Goal: Task Accomplishment & Management: Manage account settings

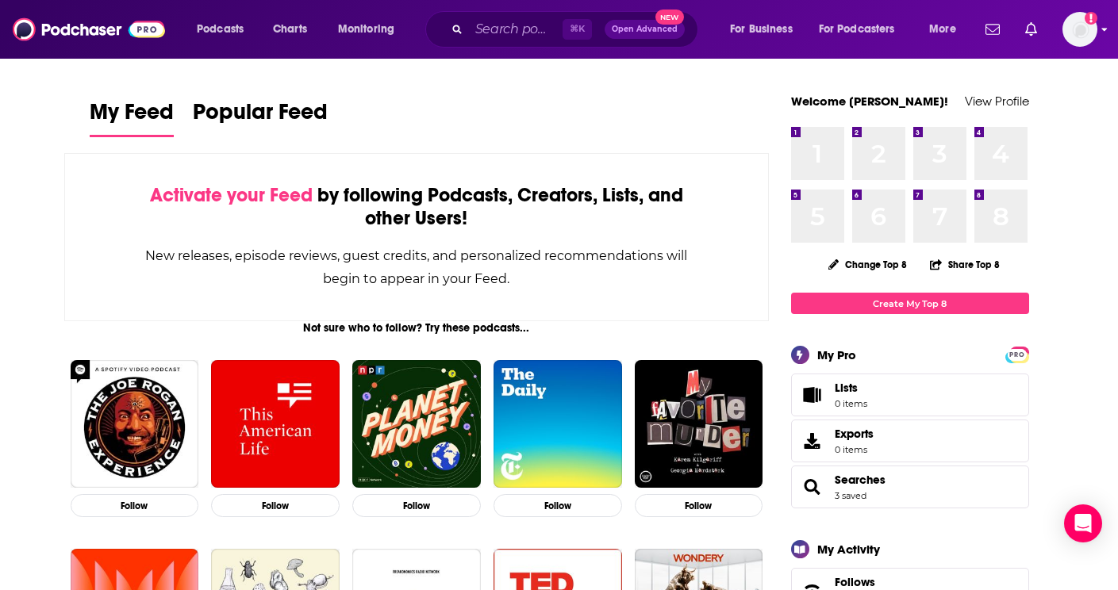
click at [1083, 27] on img "Logged in as vickers" at bounding box center [1079, 29] width 35 height 35
click at [1099, 33] on div "Podcasts Charts Monitoring ⌘ K Open Advanced New For Business For Podcasters Mo…" at bounding box center [559, 29] width 1118 height 59
click at [1082, 33] on img "Logged in as vickers" at bounding box center [1079, 29] width 35 height 35
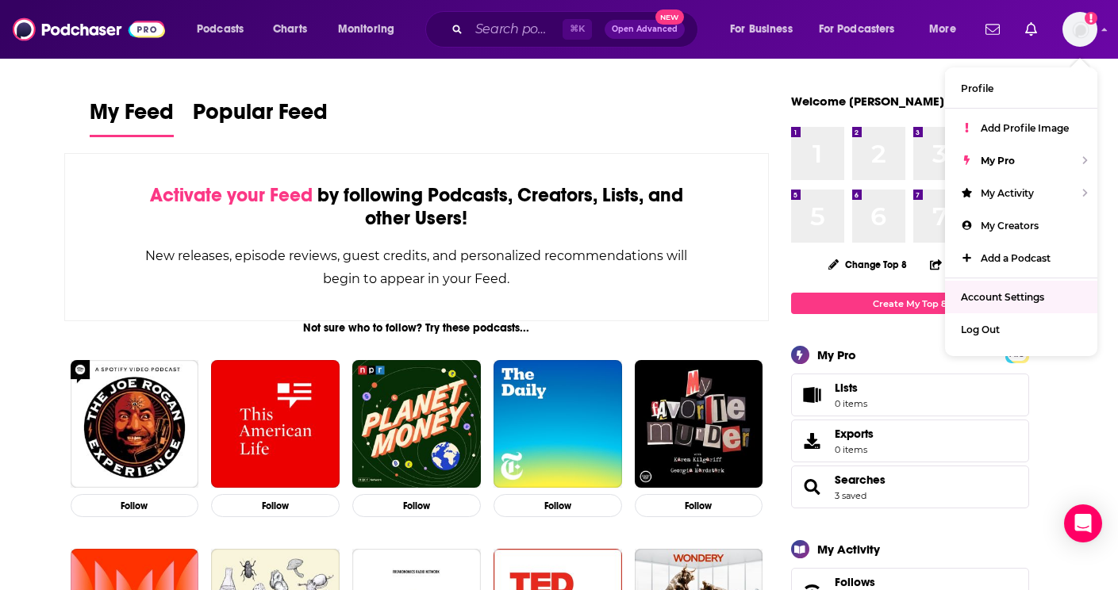
click at [980, 300] on span "Account Settings" at bounding box center [1002, 297] width 83 height 12
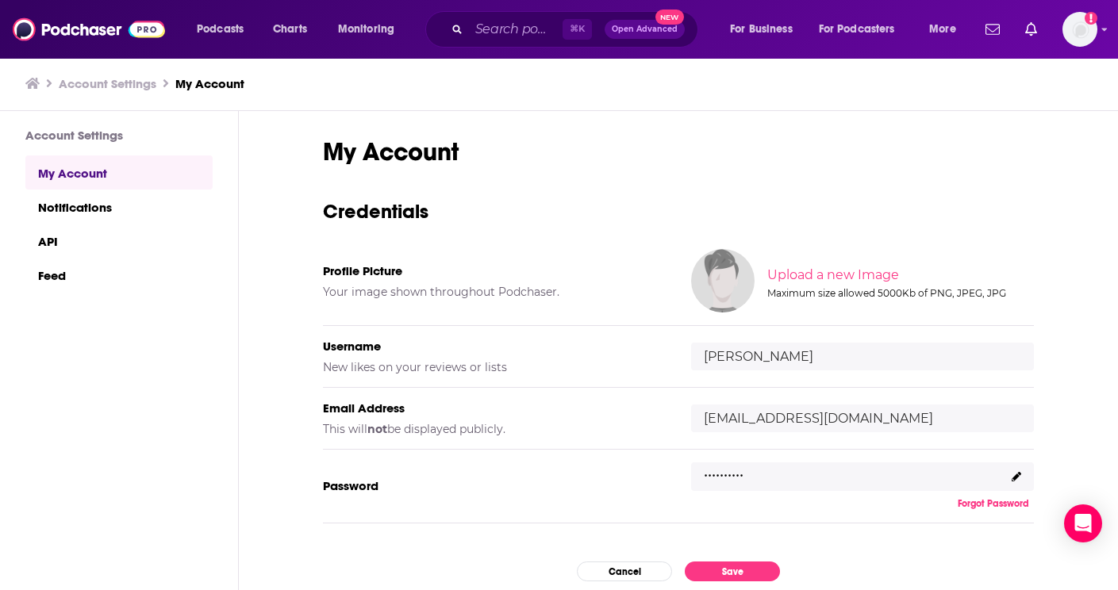
click at [789, 276] on input "file" at bounding box center [899, 275] width 790 height 71
click at [1015, 474] on icon at bounding box center [1016, 477] width 10 height 10
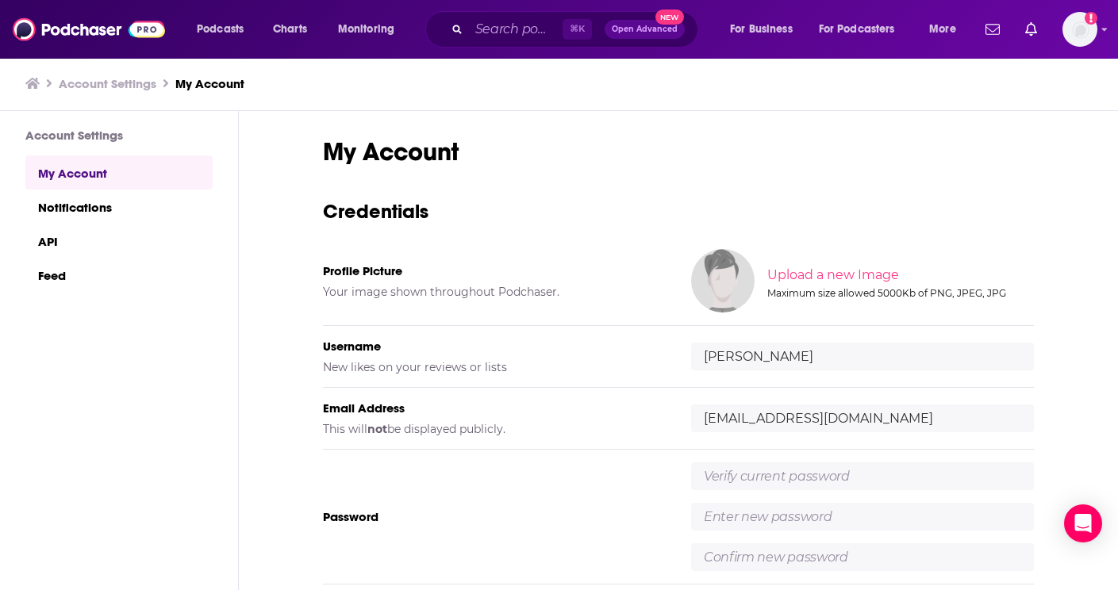
click at [731, 478] on input "text" at bounding box center [862, 476] width 343 height 28
click at [627, 483] on div "Password" at bounding box center [678, 517] width 711 height 135
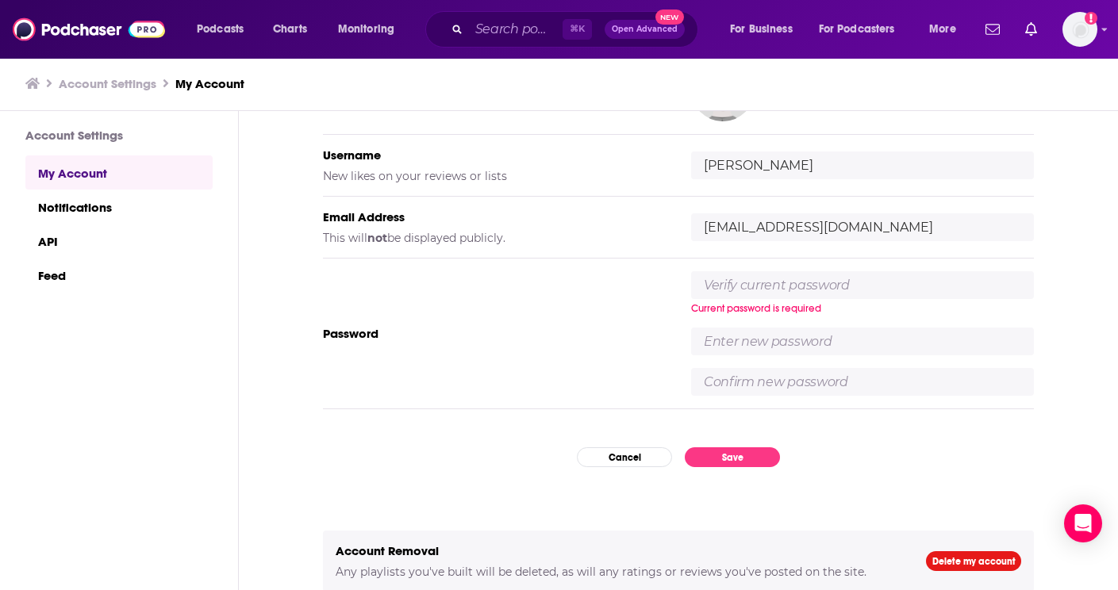
scroll to position [191, 0]
